Goal: Information Seeking & Learning: Learn about a topic

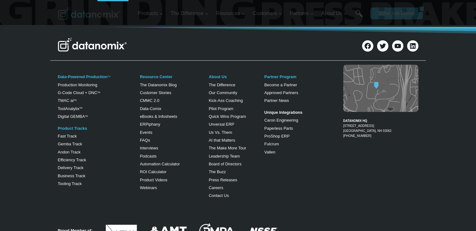
scroll to position [376, 0]
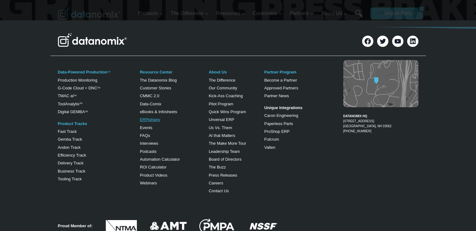
click at [153, 120] on link "ERPiphany" at bounding box center [150, 119] width 20 height 5
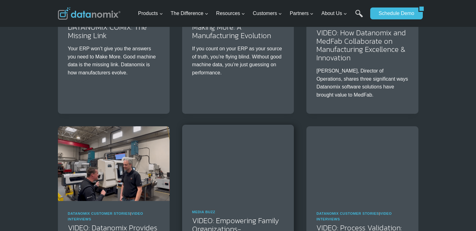
scroll to position [345, 0]
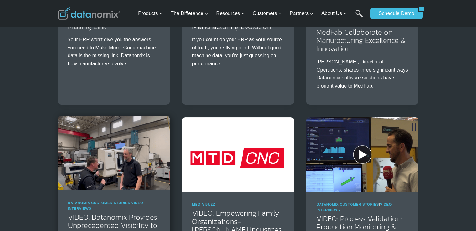
click at [113, 163] on img at bounding box center [114, 153] width 112 height 75
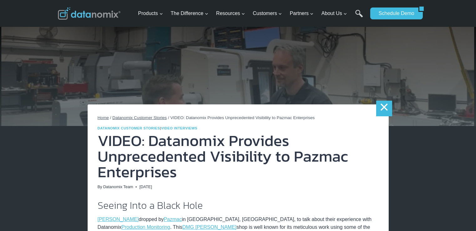
click at [379, 111] on link "×" at bounding box center [384, 109] width 16 height 16
